Goal: Check status: Check status

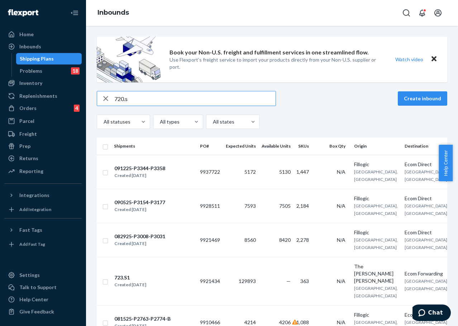
click at [150, 99] on input "720.s" at bounding box center [194, 98] width 161 height 14
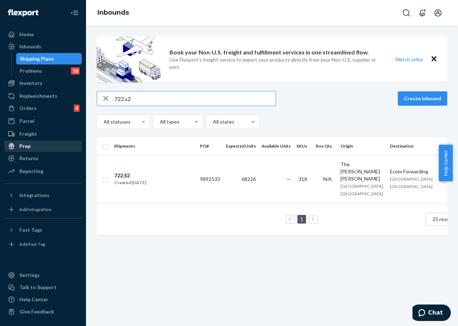
type input "722.s2"
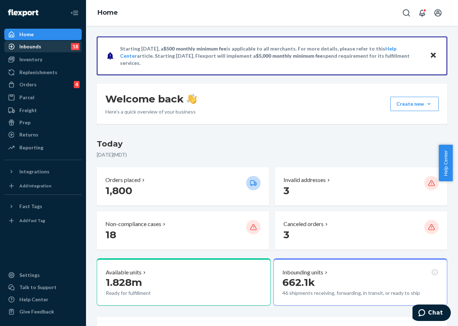
click at [32, 46] on div "Inbounds" at bounding box center [30, 46] width 22 height 7
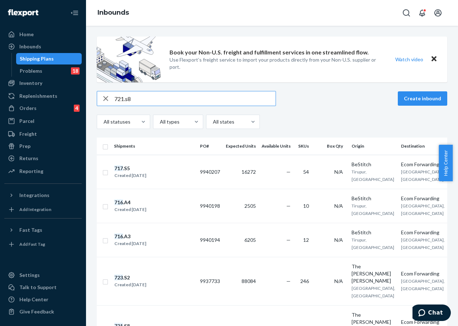
type input "721.s8"
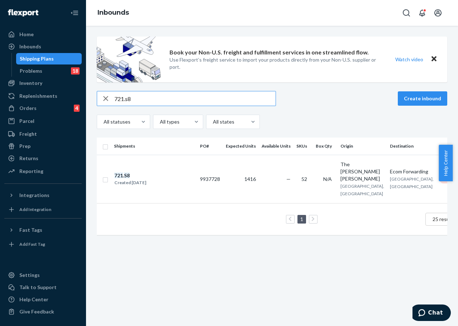
click at [213, 175] on td "9937728" at bounding box center [210, 179] width 26 height 48
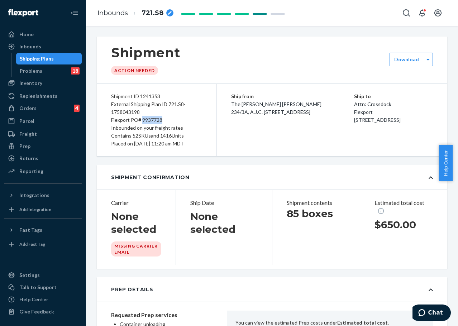
drag, startPoint x: 142, startPoint y: 120, endPoint x: 162, endPoint y: 122, distance: 19.4
click at [162, 122] on div "Flexport PO# 9937728" at bounding box center [156, 120] width 91 height 8
copy div "9937728"
drag, startPoint x: 38, startPoint y: 46, endPoint x: 57, endPoint y: 111, distance: 68.0
click at [38, 45] on div "Inbounds" at bounding box center [30, 46] width 22 height 7
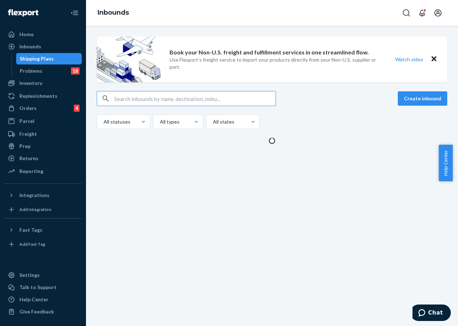
click at [142, 99] on input "text" at bounding box center [194, 98] width 161 height 14
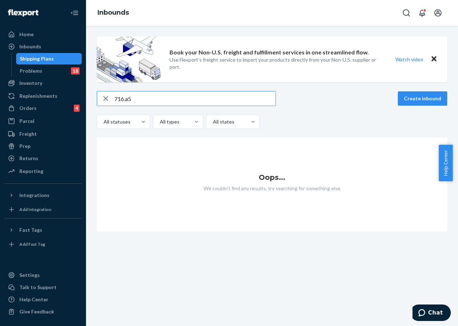
type input "716.a5"
